Goal: Task Accomplishment & Management: Manage account settings

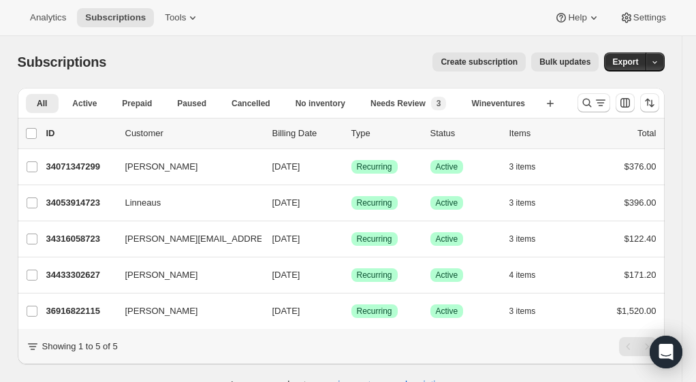
click at [352, 51] on div "Subscriptions. This page is ready Subscriptions Create subscription Bulk update…" at bounding box center [341, 62] width 647 height 52
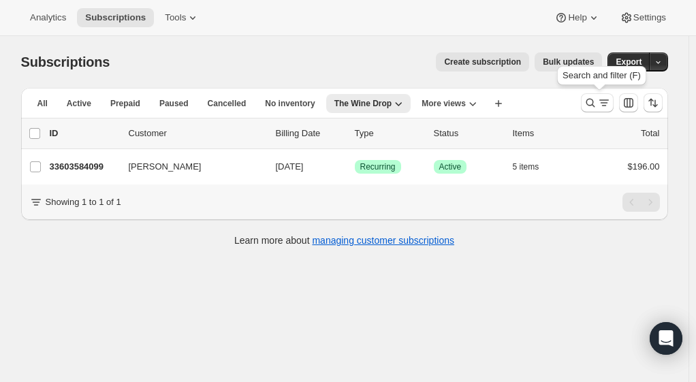
click at [597, 108] on icon "Search and filter results" at bounding box center [590, 103] width 14 height 14
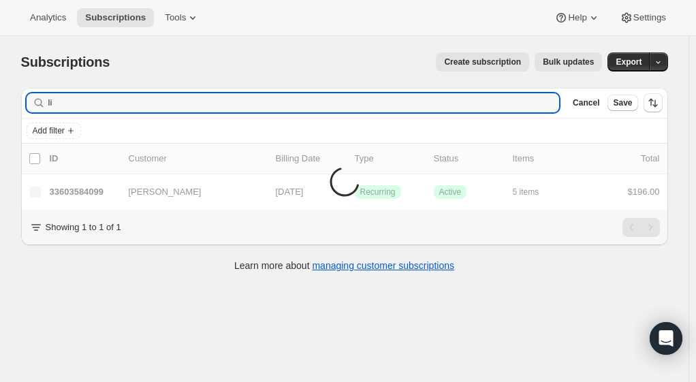
type input "l"
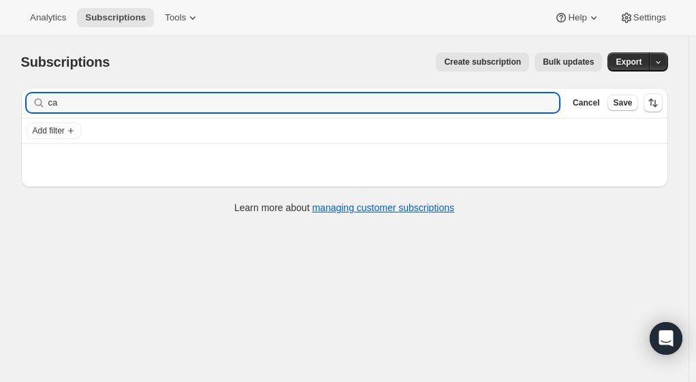
type input "c"
